Goal: Transaction & Acquisition: Subscribe to service/newsletter

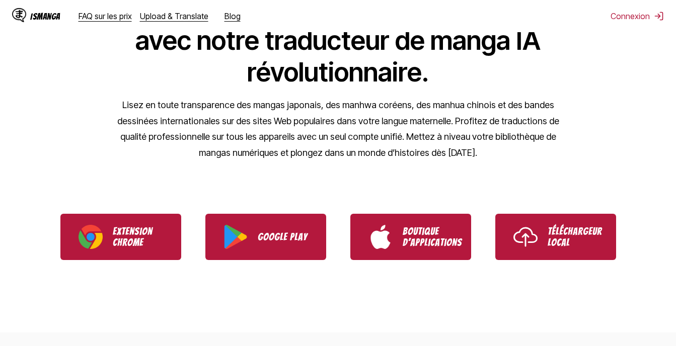
scroll to position [88, 0]
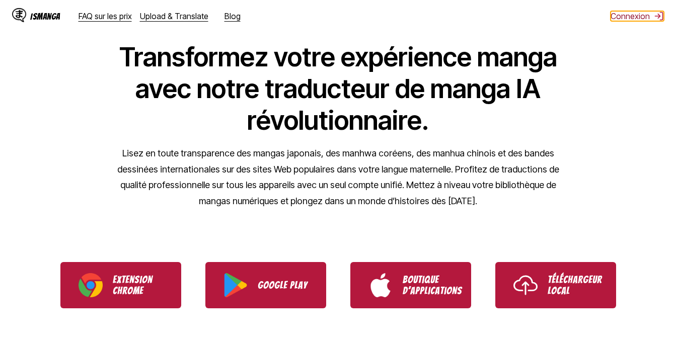
click at [628, 15] on font "Connexion" at bounding box center [630, 16] width 39 height 10
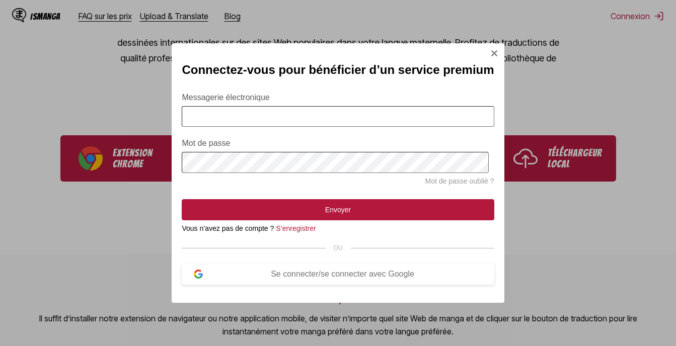
scroll to position [215, 0]
click at [493, 49] on img "Se connecter Modal" at bounding box center [494, 53] width 8 height 8
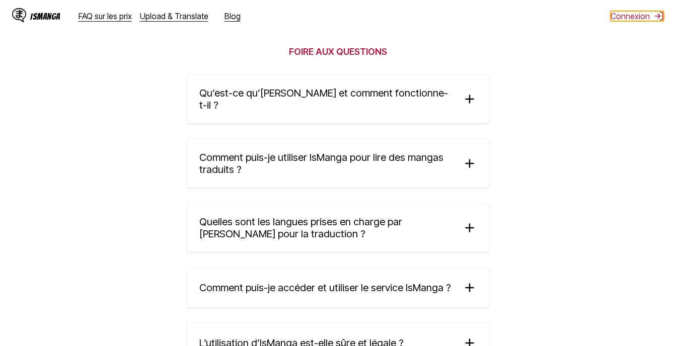
scroll to position [1736, 0]
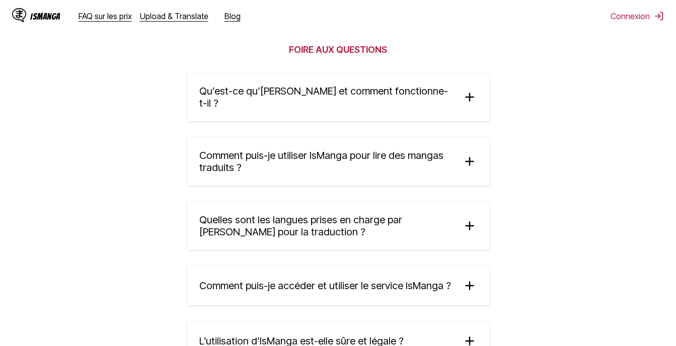
click at [473, 154] on img at bounding box center [469, 161] width 15 height 15
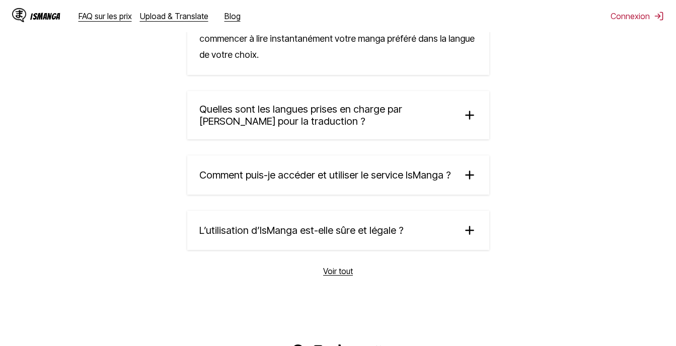
scroll to position [2026, 0]
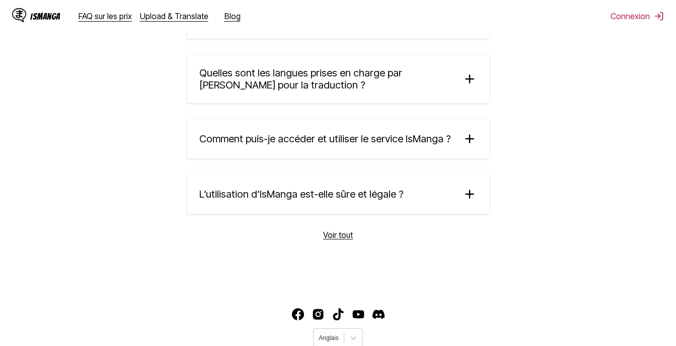
click at [470, 131] on img at bounding box center [469, 138] width 15 height 15
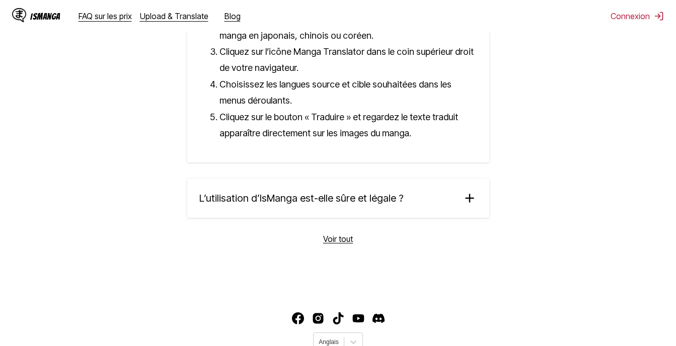
scroll to position [2219, 0]
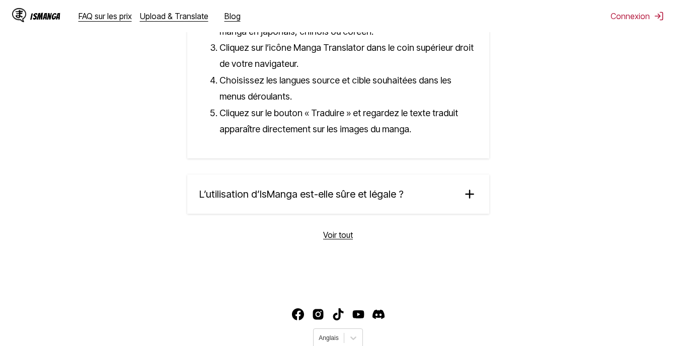
click at [475, 187] on img at bounding box center [469, 194] width 15 height 15
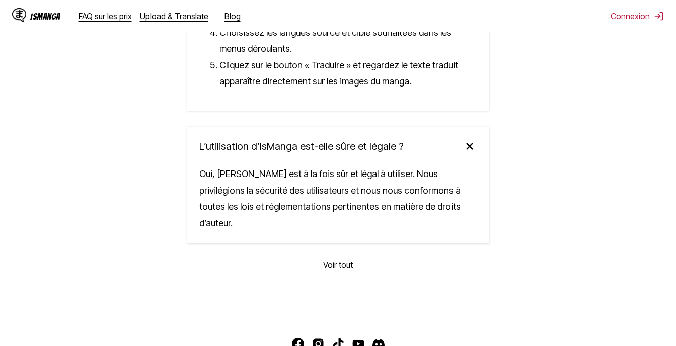
scroll to position [2280, 0]
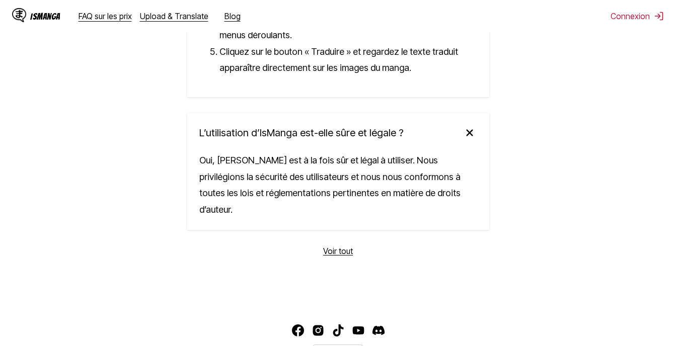
click at [339, 246] on link "Voir tout" at bounding box center [338, 251] width 30 height 10
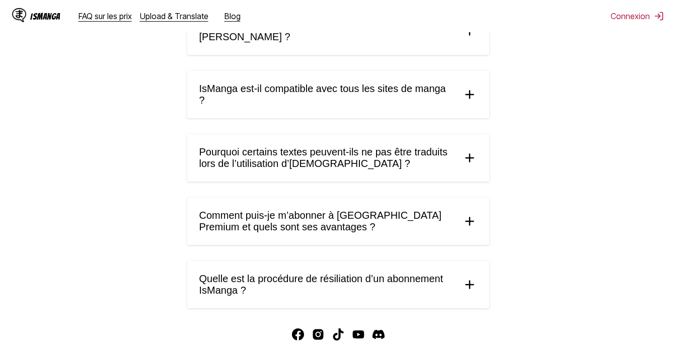
scroll to position [605, 0]
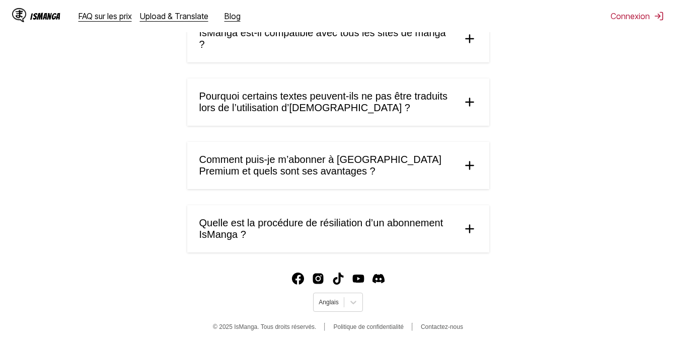
click at [457, 160] on summary "Comment puis-je m’abonner à [GEOGRAPHIC_DATA] Premium et quels sont ses avantag…" at bounding box center [338, 165] width 302 height 47
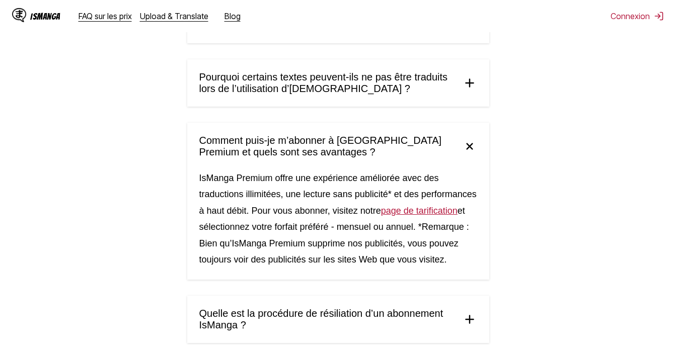
click at [428, 216] on link "page de tarification" at bounding box center [419, 211] width 77 height 10
